Goal: Task Accomplishment & Management: Complete application form

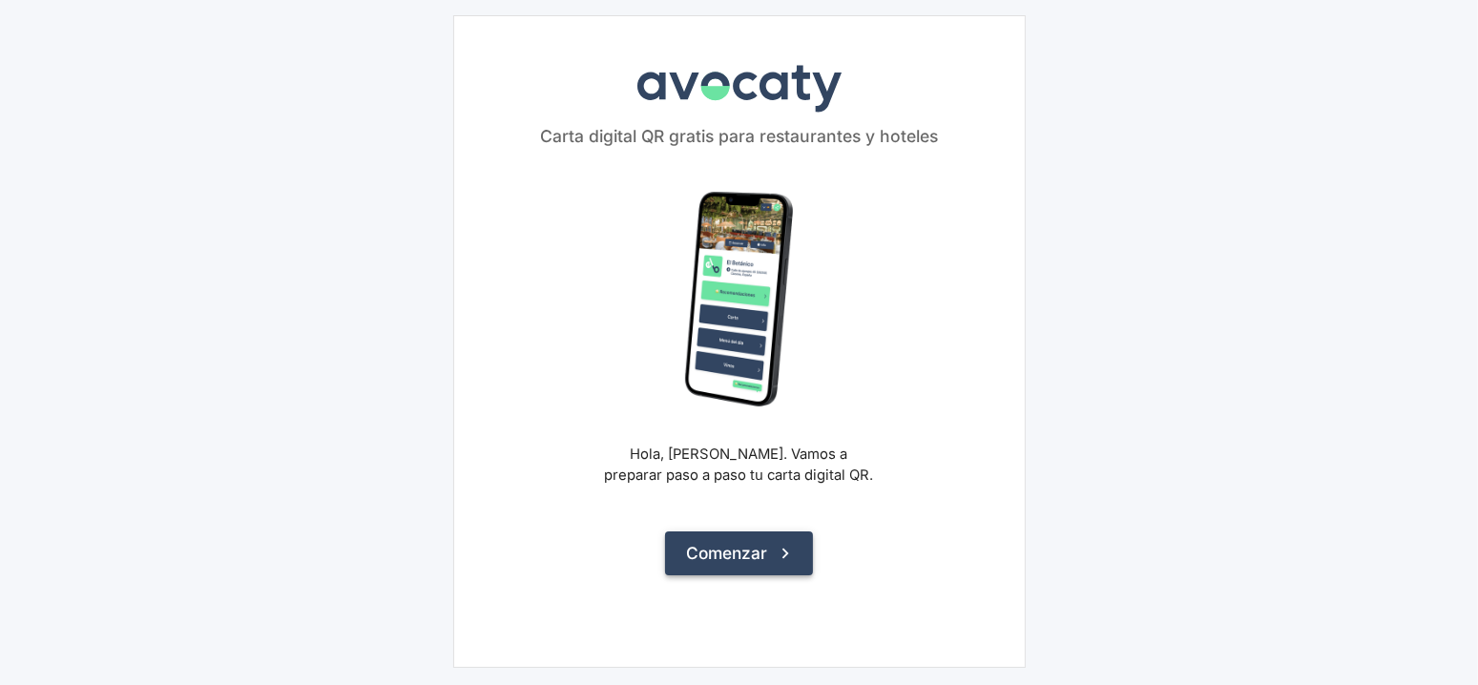
click at [779, 555] on icon "submit" at bounding box center [785, 553] width 21 height 21
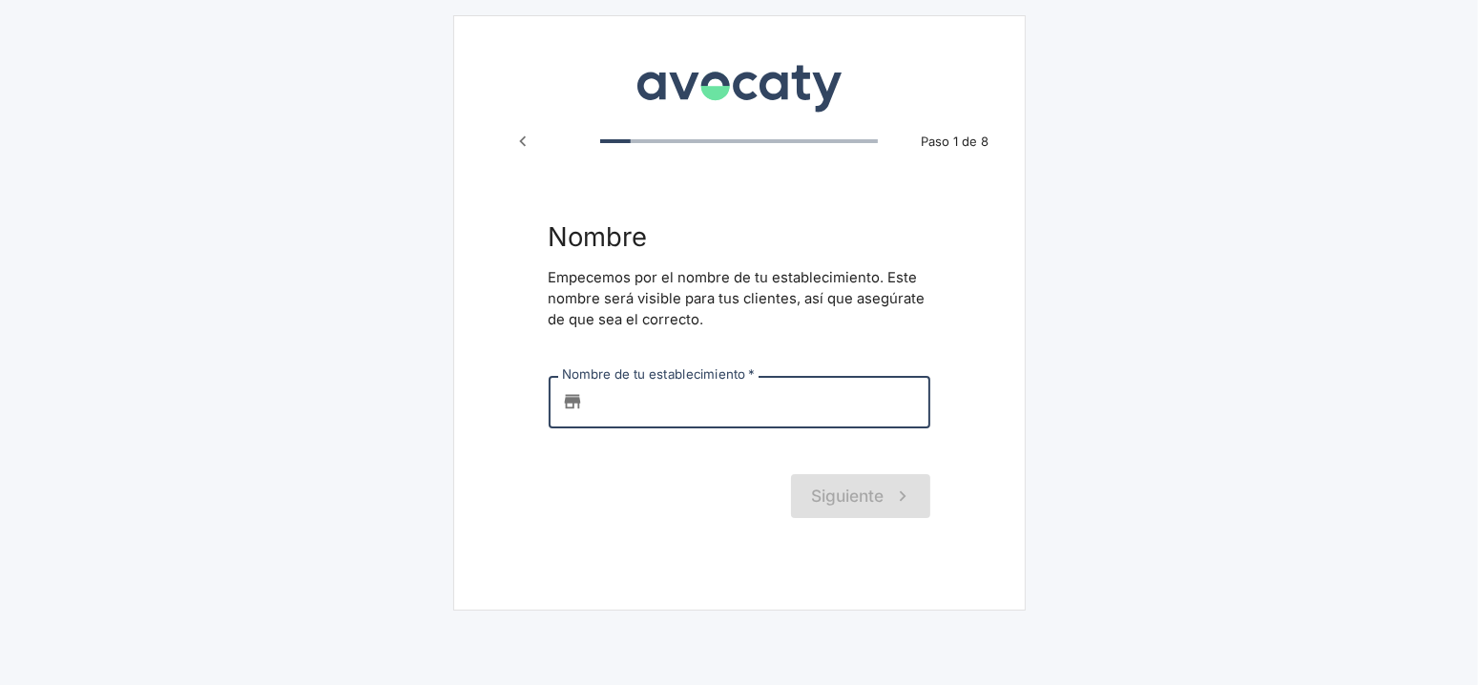
click at [715, 409] on input "Nombre de tu establecimiento   *" at bounding box center [761, 402] width 340 height 52
drag, startPoint x: 628, startPoint y: 395, endPoint x: 578, endPoint y: 405, distance: 50.5
click at [578, 405] on div "​ OO Nombre de tu establecimiento   *" at bounding box center [740, 402] width 382 height 52
paste input "[PERSON_NAME] Sushi"
type input "Oogway Sushi"
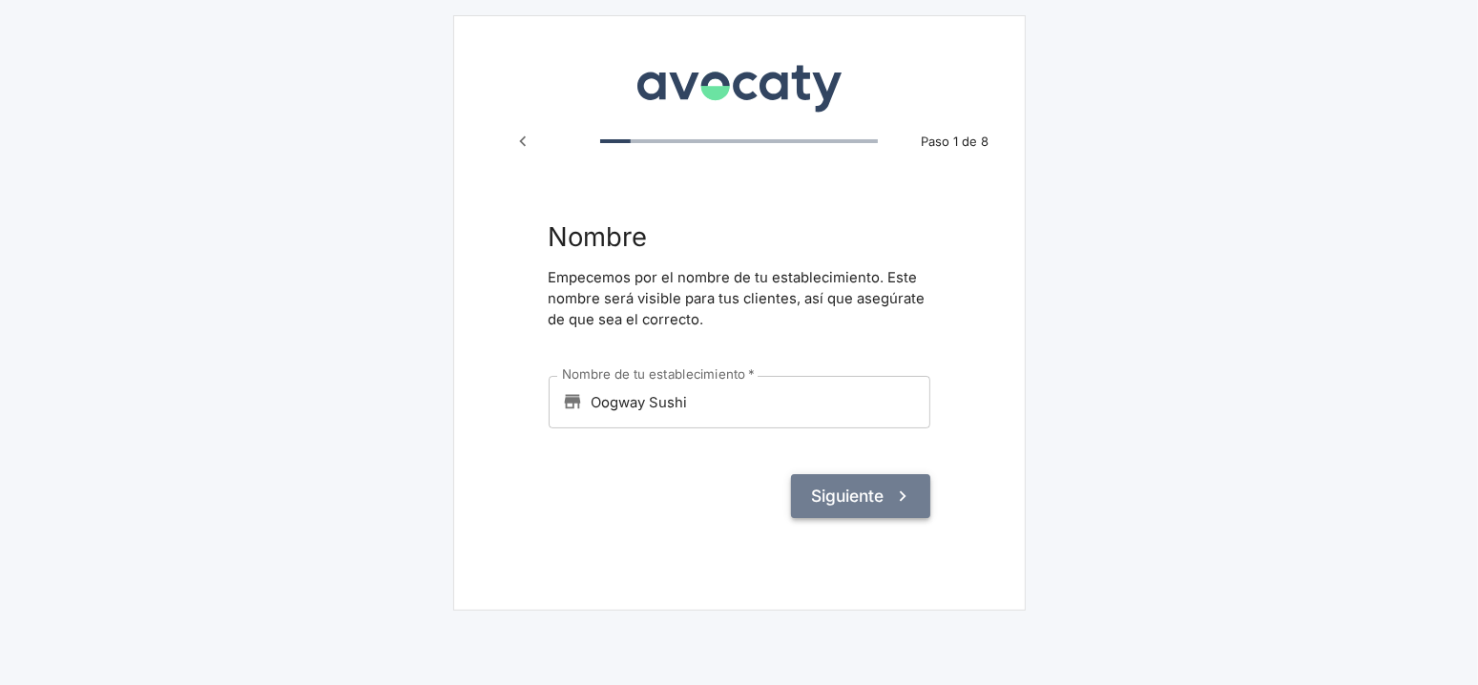
click at [892, 506] on icon "submit" at bounding box center [902, 496] width 21 height 21
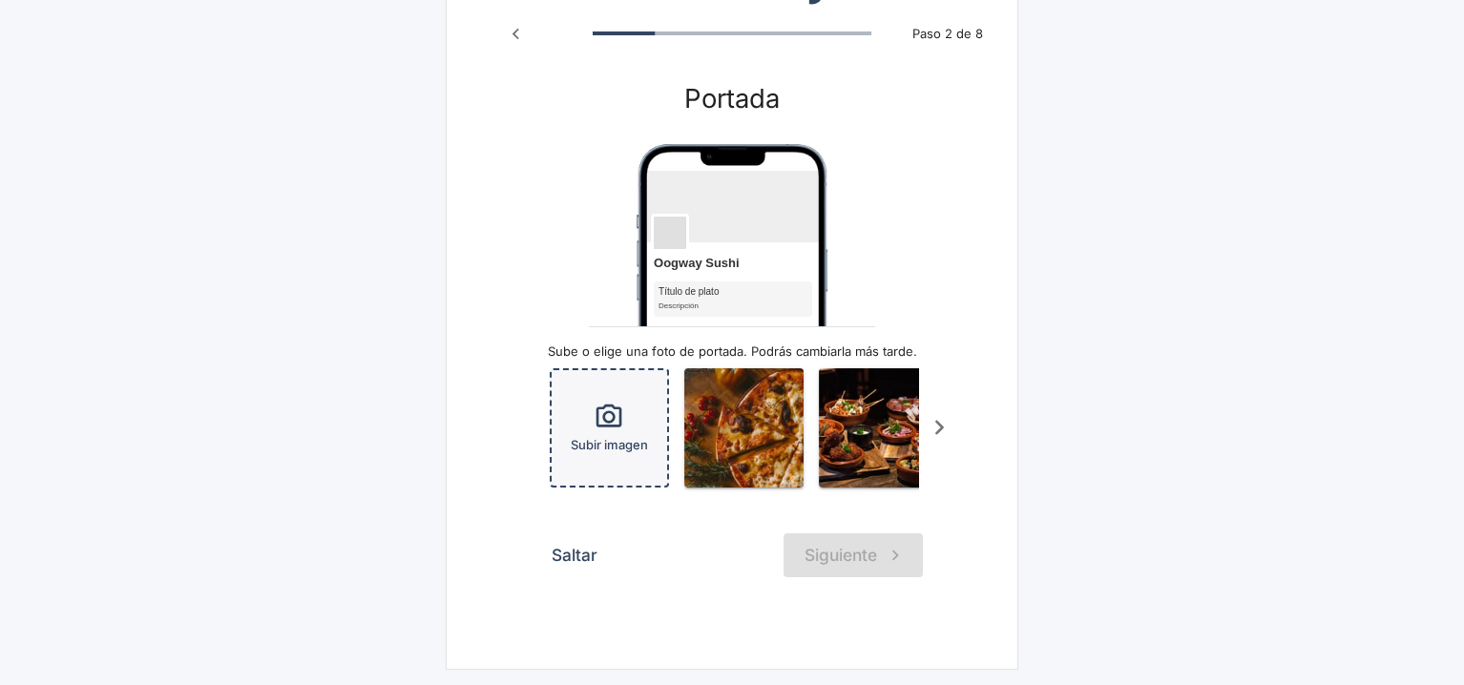
scroll to position [120, 0]
click at [630, 412] on div "Subir imagen" at bounding box center [609, 427] width 115 height 115
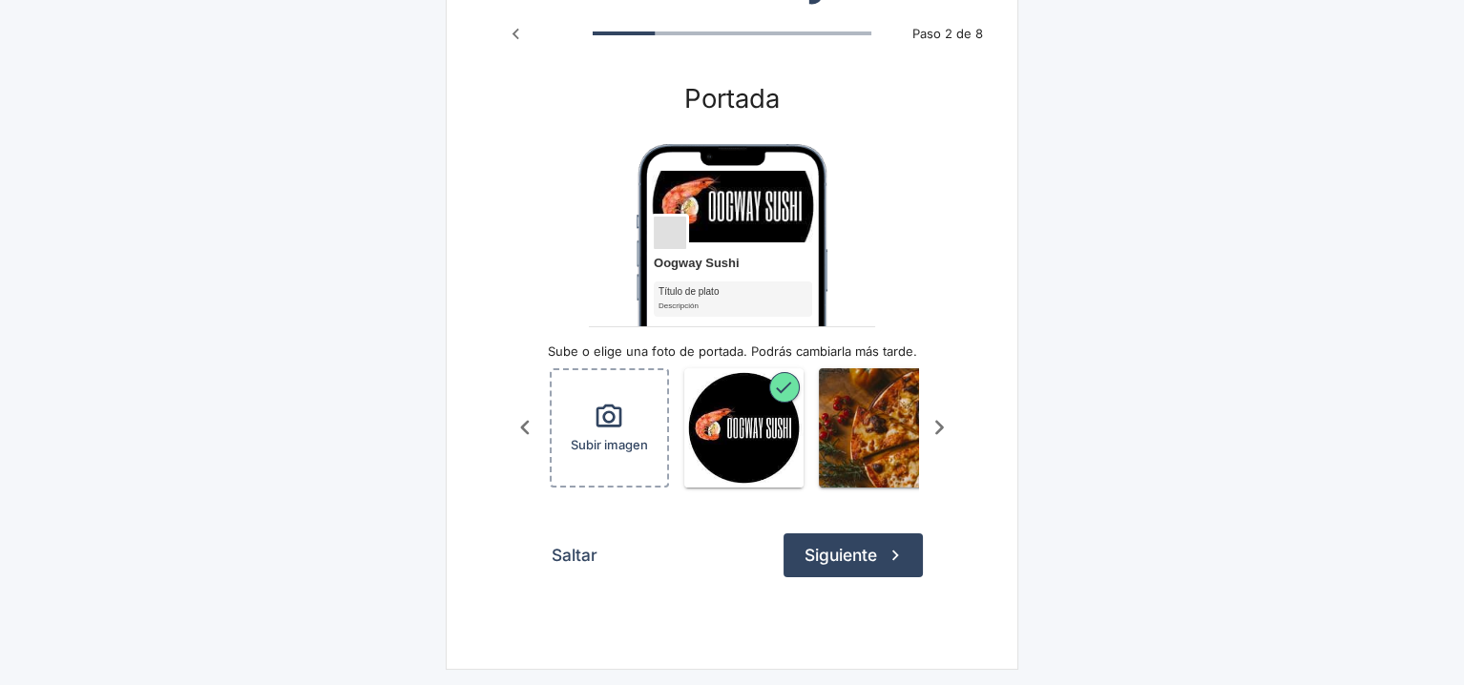
scroll to position [0, 123]
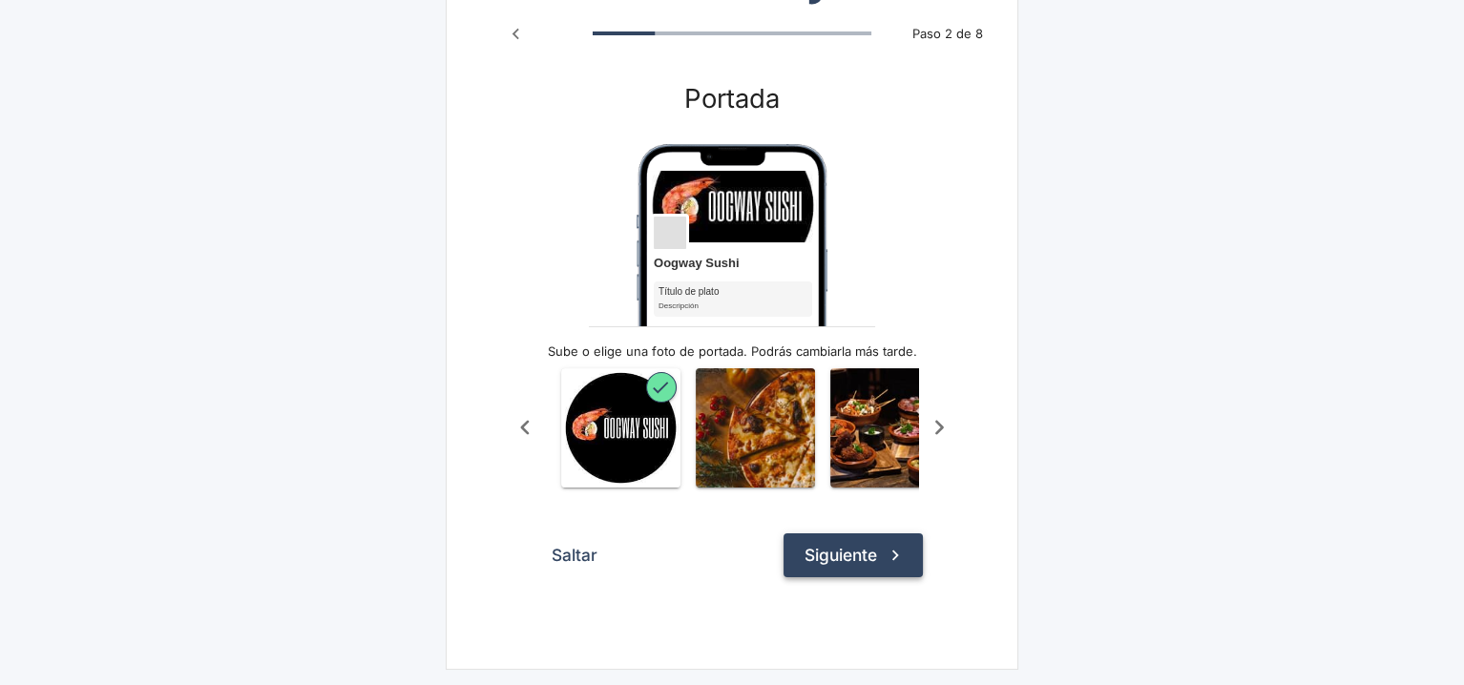
click at [857, 565] on button "Siguiente" at bounding box center [852, 555] width 139 height 44
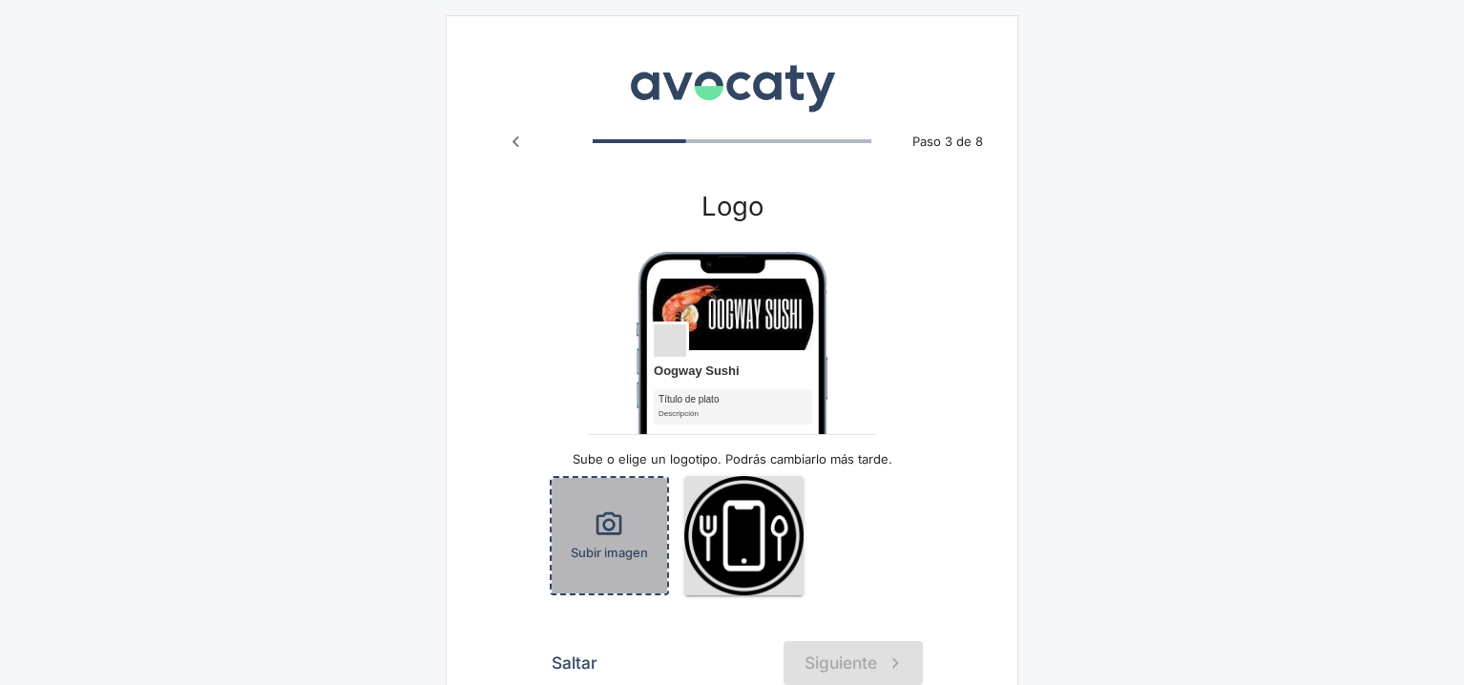
click at [627, 544] on span "Subir imagen" at bounding box center [609, 553] width 77 height 18
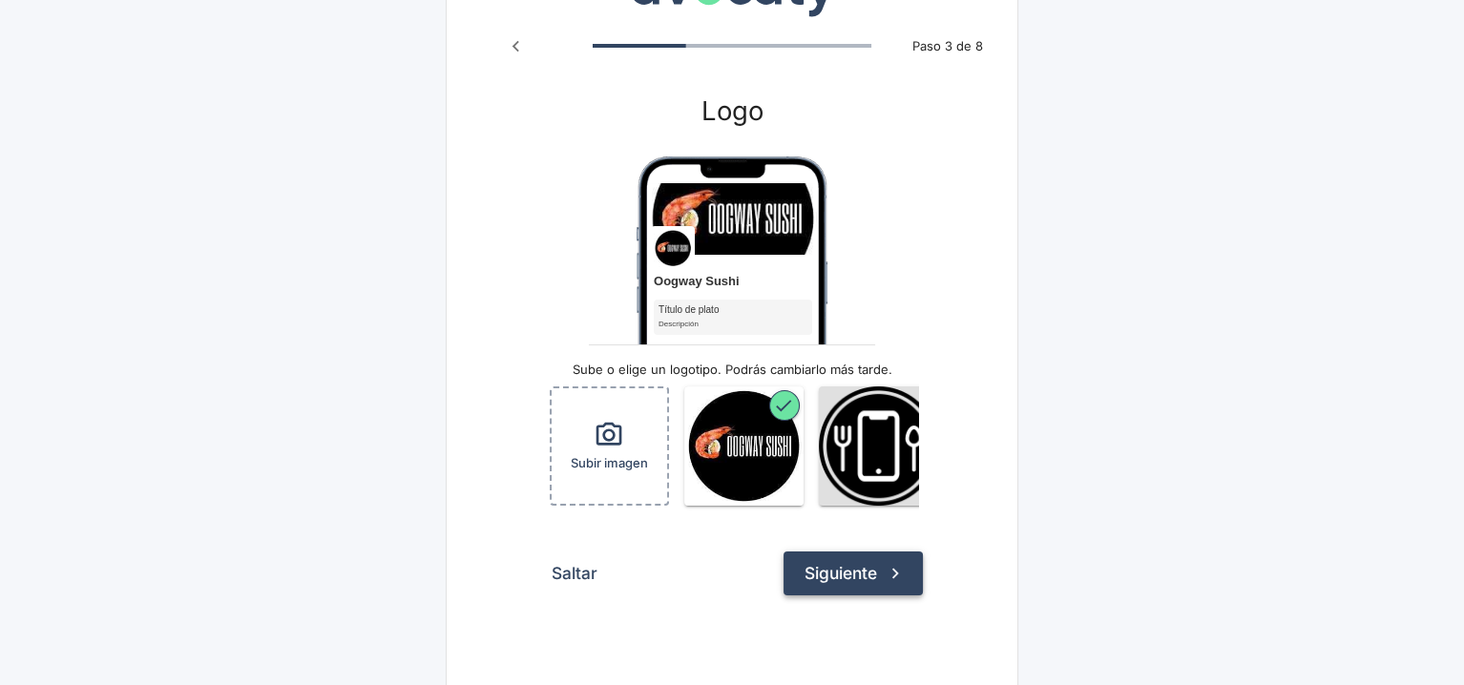
click at [867, 595] on button "Siguiente" at bounding box center [852, 574] width 139 height 44
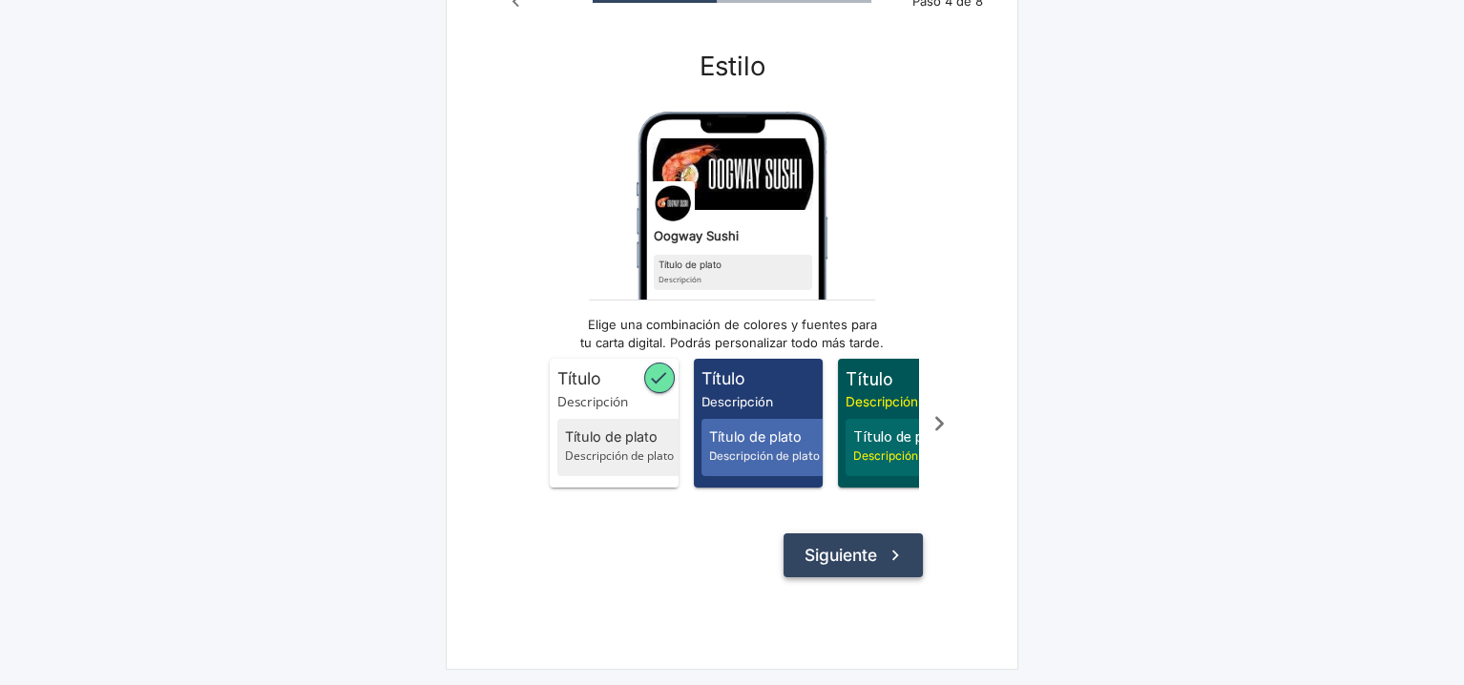
click at [832, 568] on button "Siguiente" at bounding box center [852, 555] width 139 height 44
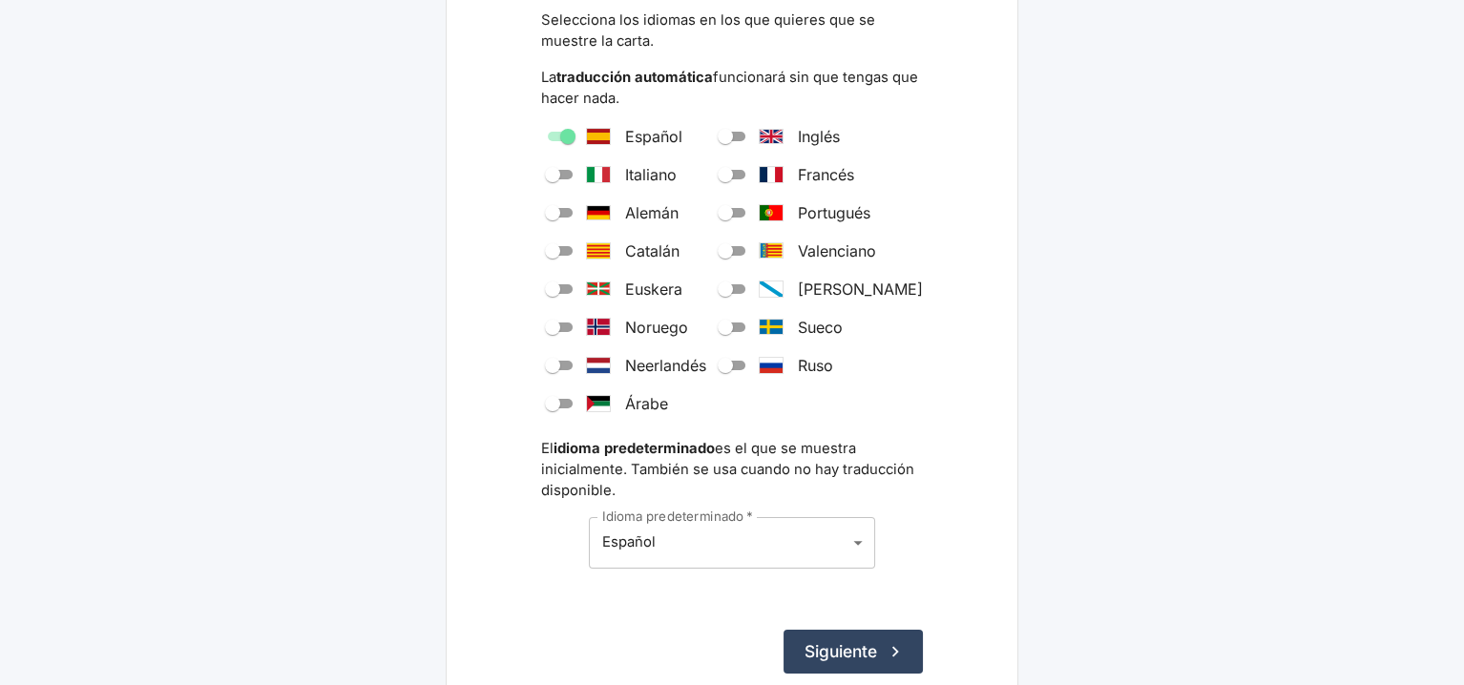
scroll to position [286, 0]
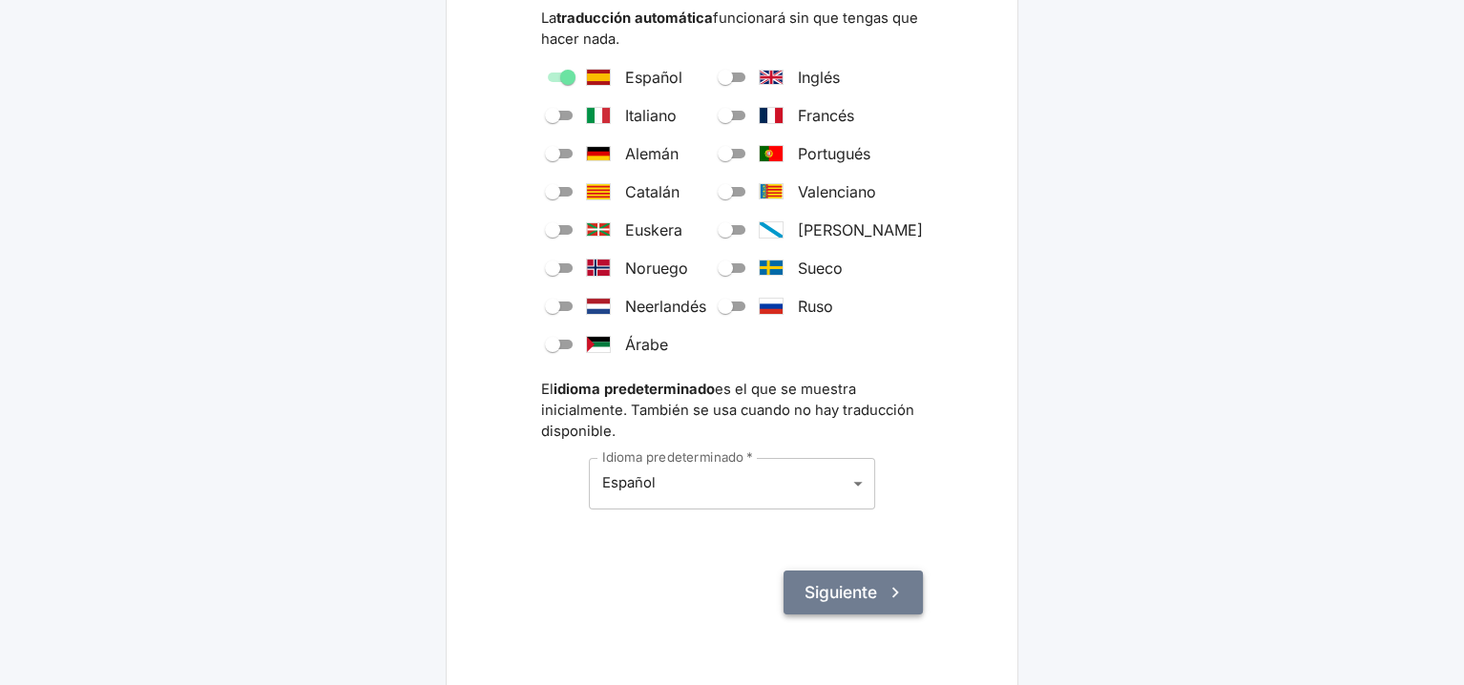
click at [846, 595] on button "Siguiente" at bounding box center [852, 593] width 139 height 44
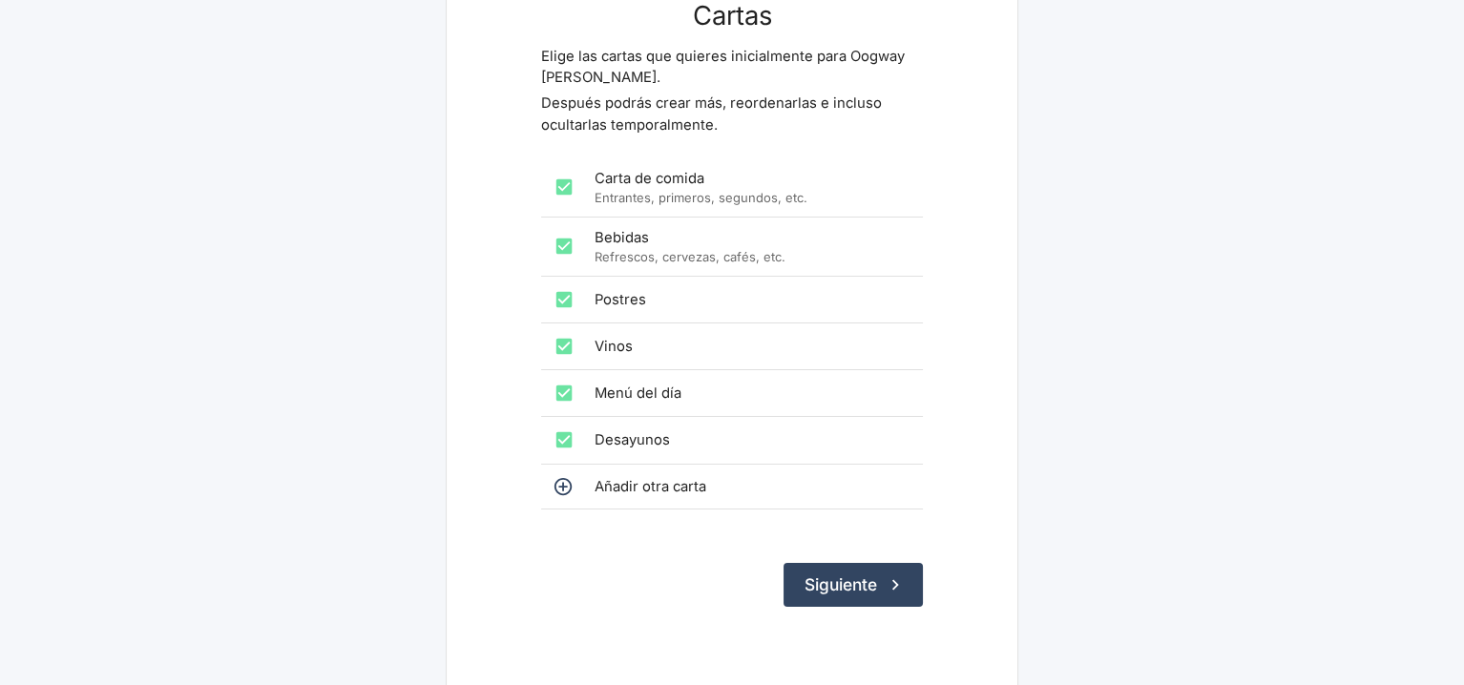
scroll to position [95, 0]
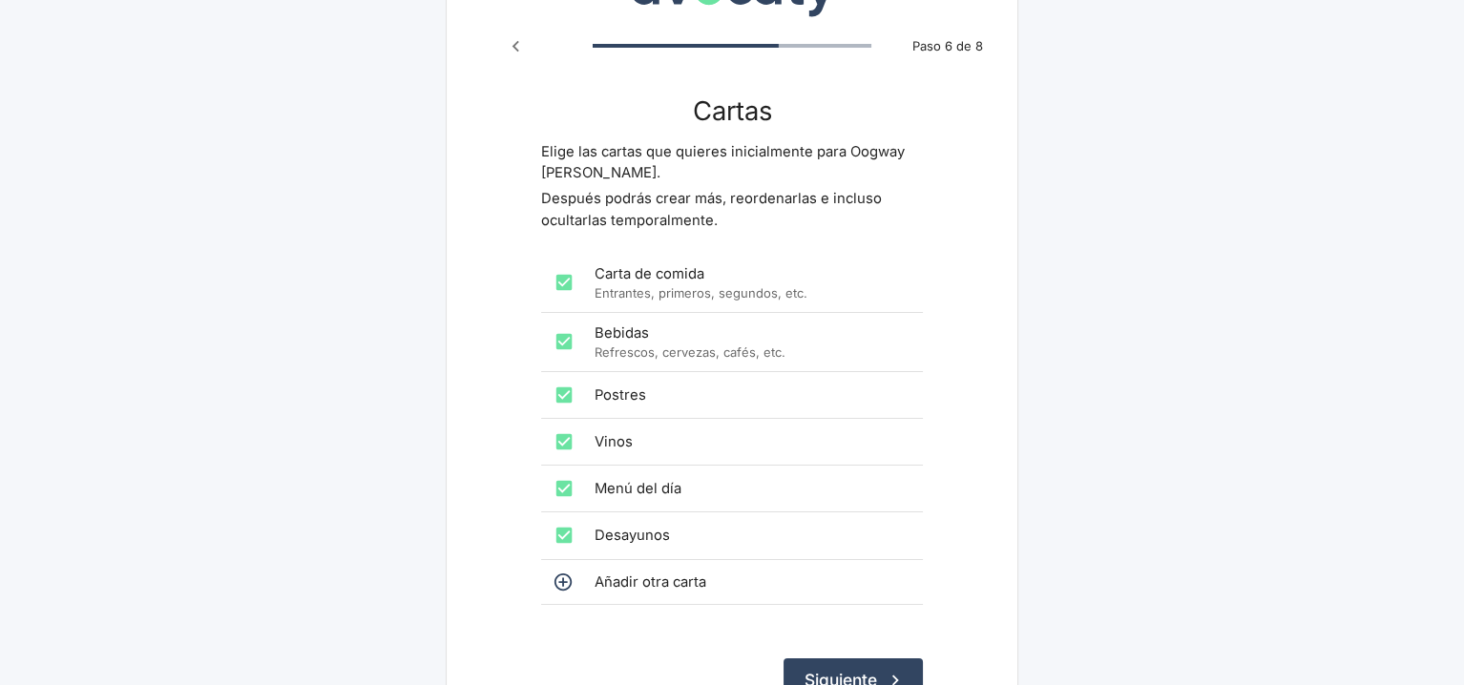
click at [870, 669] on button "Siguiente" at bounding box center [852, 680] width 139 height 44
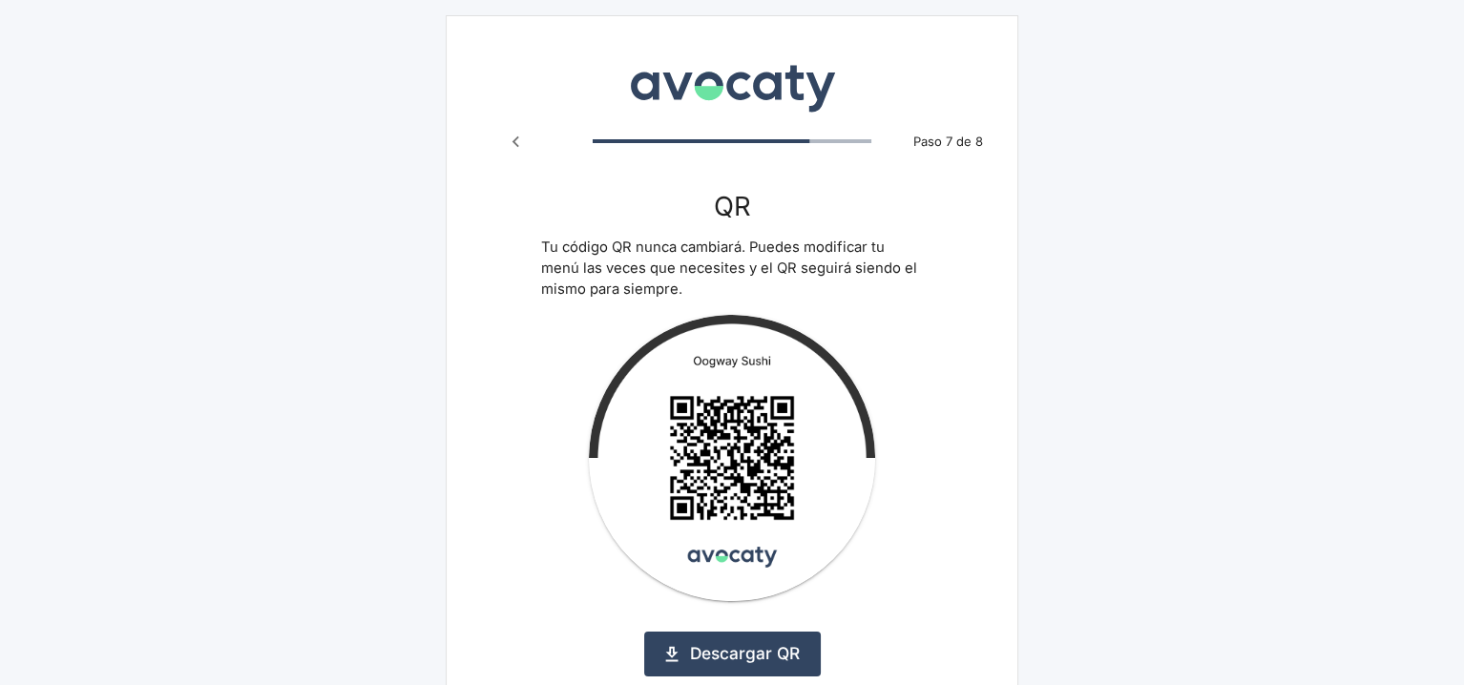
scroll to position [95, 0]
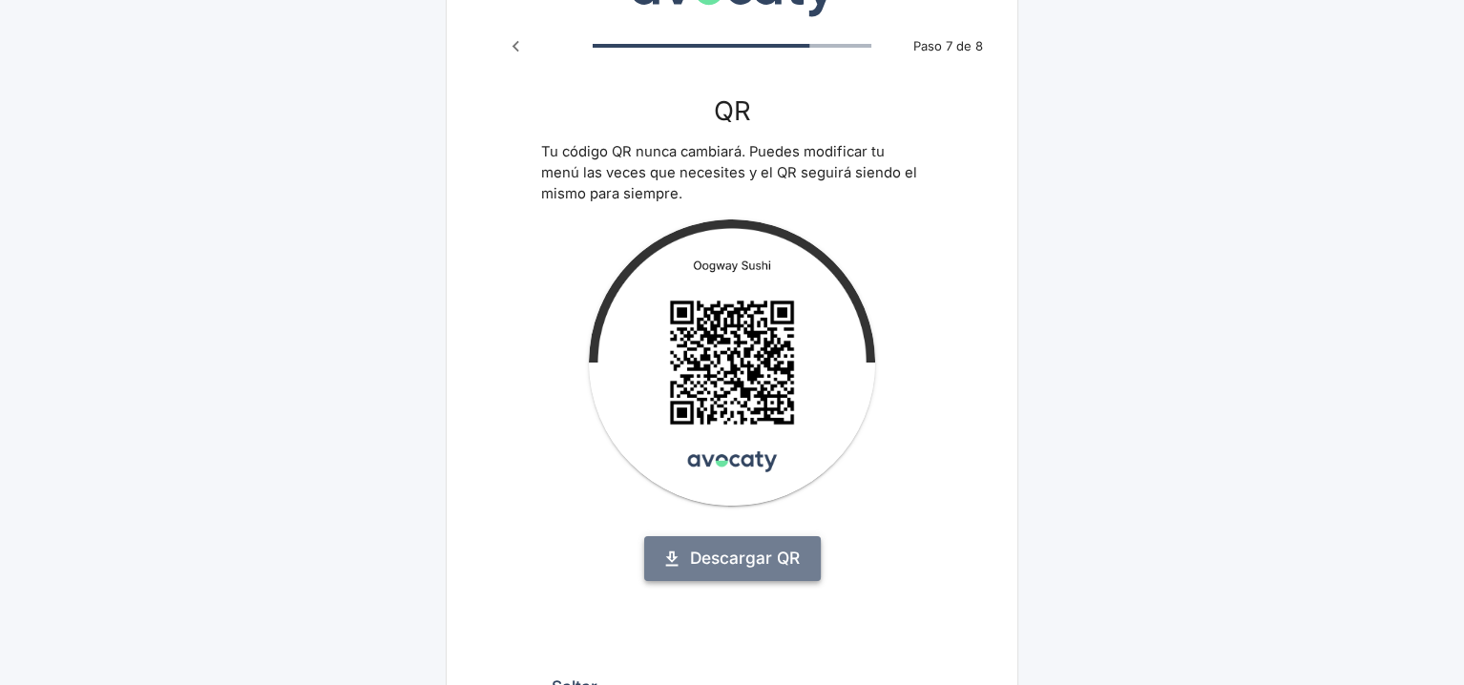
click at [783, 564] on link "Descargar QR" at bounding box center [732, 558] width 177 height 44
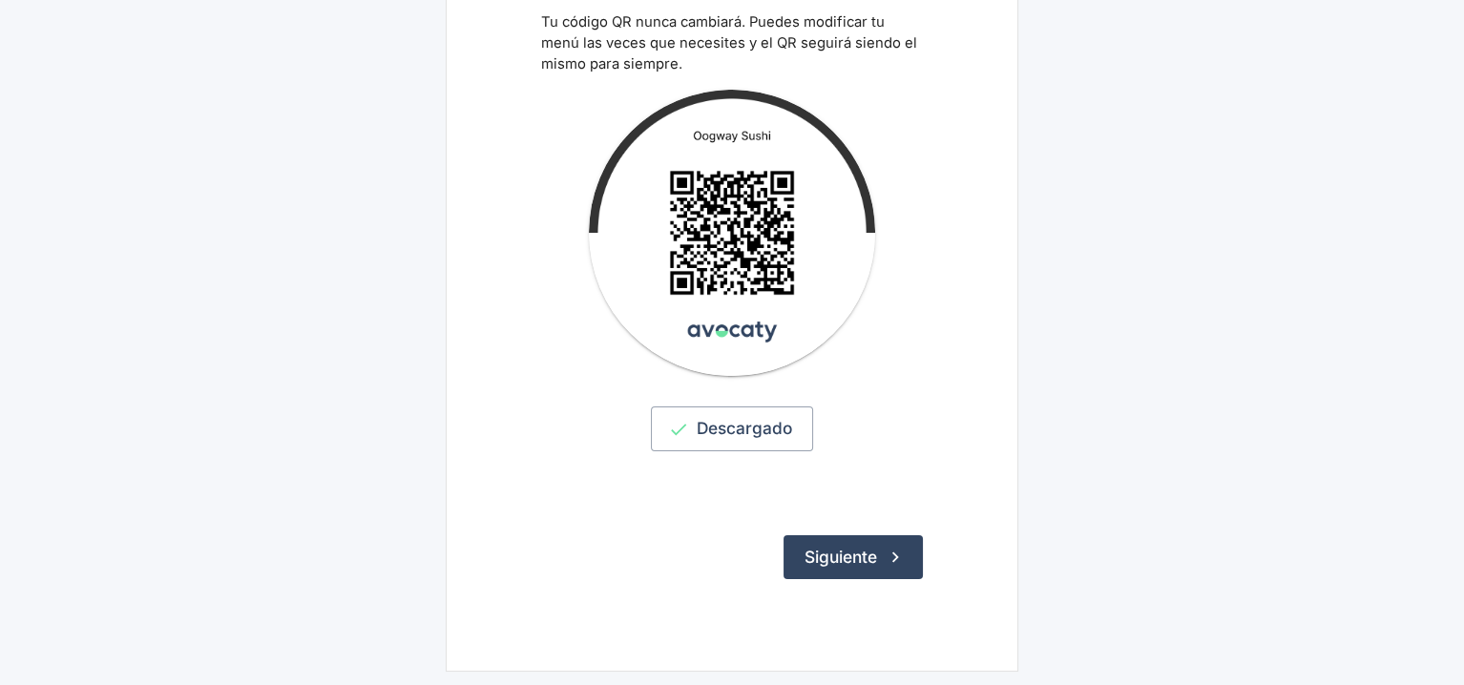
click at [890, 566] on button "Siguiente" at bounding box center [852, 557] width 139 height 44
